Goal: Task Accomplishment & Management: Use online tool/utility

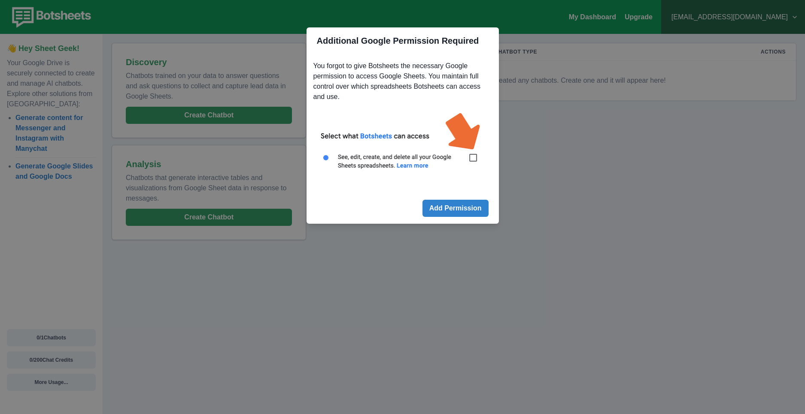
click at [586, 102] on div "Additional Google Permission Required You forgot to give Botsheets the necessar…" at bounding box center [402, 207] width 805 height 414
click at [472, 162] on img at bounding box center [402, 146] width 178 height 81
click at [473, 158] on img at bounding box center [402, 146] width 178 height 81
click at [464, 215] on button "Add Permission" at bounding box center [455, 208] width 66 height 17
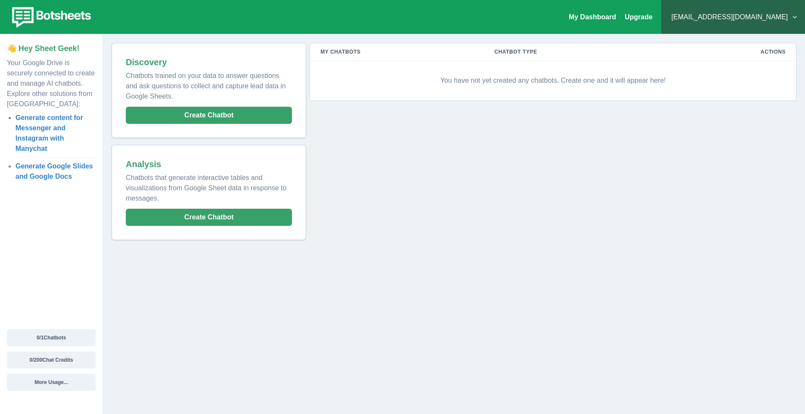
click at [501, 84] on p "You have not yet created any chatbots. Create one and it will appear here!" at bounding box center [552, 81] width 465 height 26
click at [530, 81] on p "You have not yet created any chatbots. Create one and it will appear here!" at bounding box center [552, 81] width 465 height 26
click at [231, 113] on button "Create Chatbot" at bounding box center [209, 115] width 166 height 17
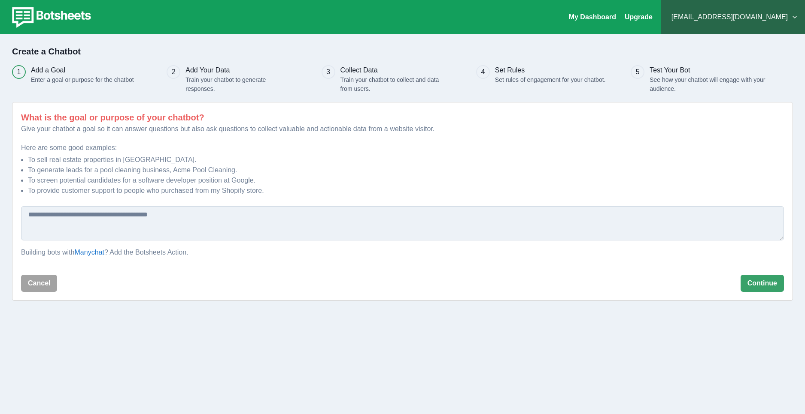
click at [208, 216] on textarea at bounding box center [402, 223] width 762 height 34
drag, startPoint x: 168, startPoint y: 171, endPoint x: 170, endPoint y: 176, distance: 5.0
click at [168, 174] on li "To generate leads for a pool cleaning business, Acme Pool Cleaning." at bounding box center [406, 170] width 756 height 10
